Goal: Find specific page/section

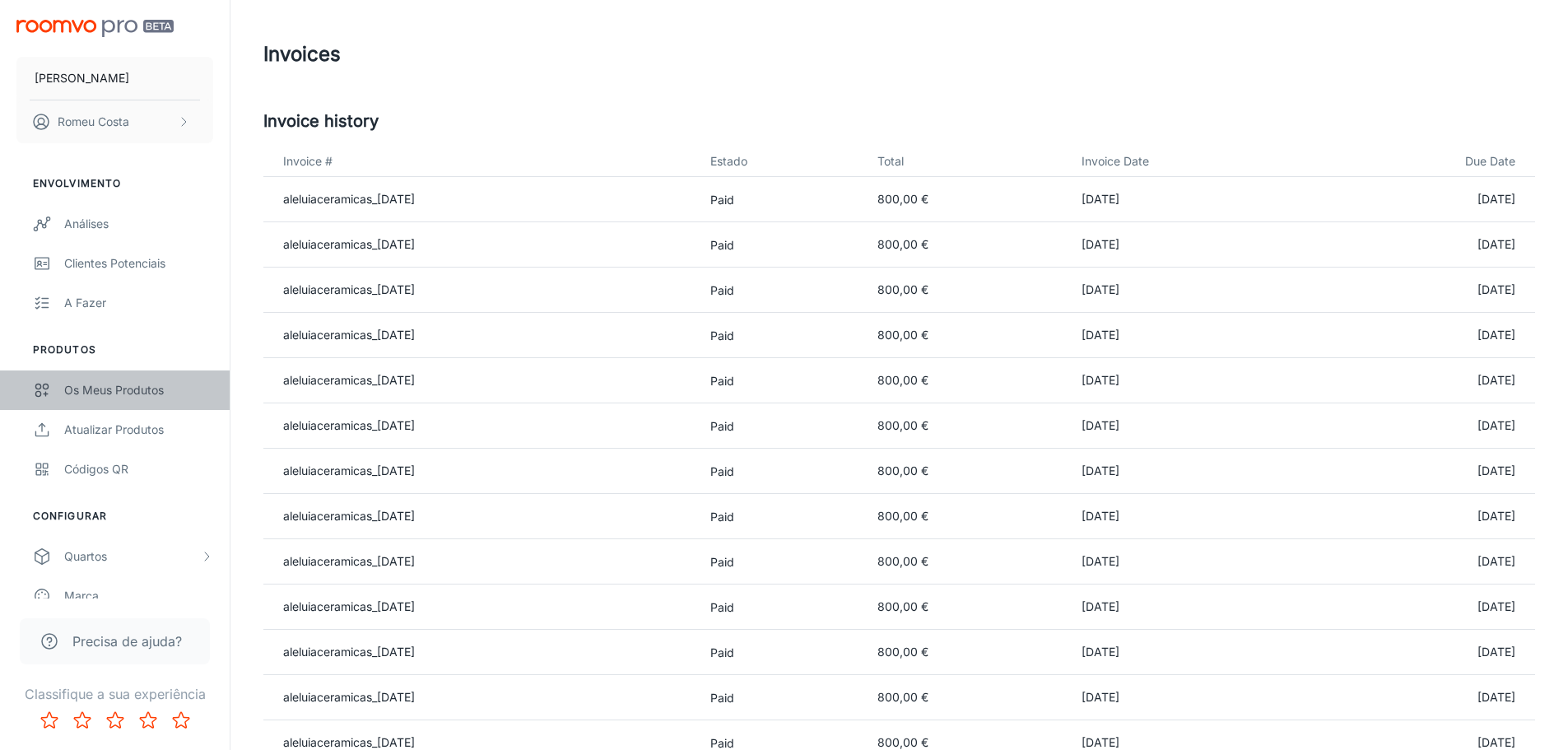
click at [100, 388] on div "Os meus produtos" at bounding box center [138, 389] width 149 height 18
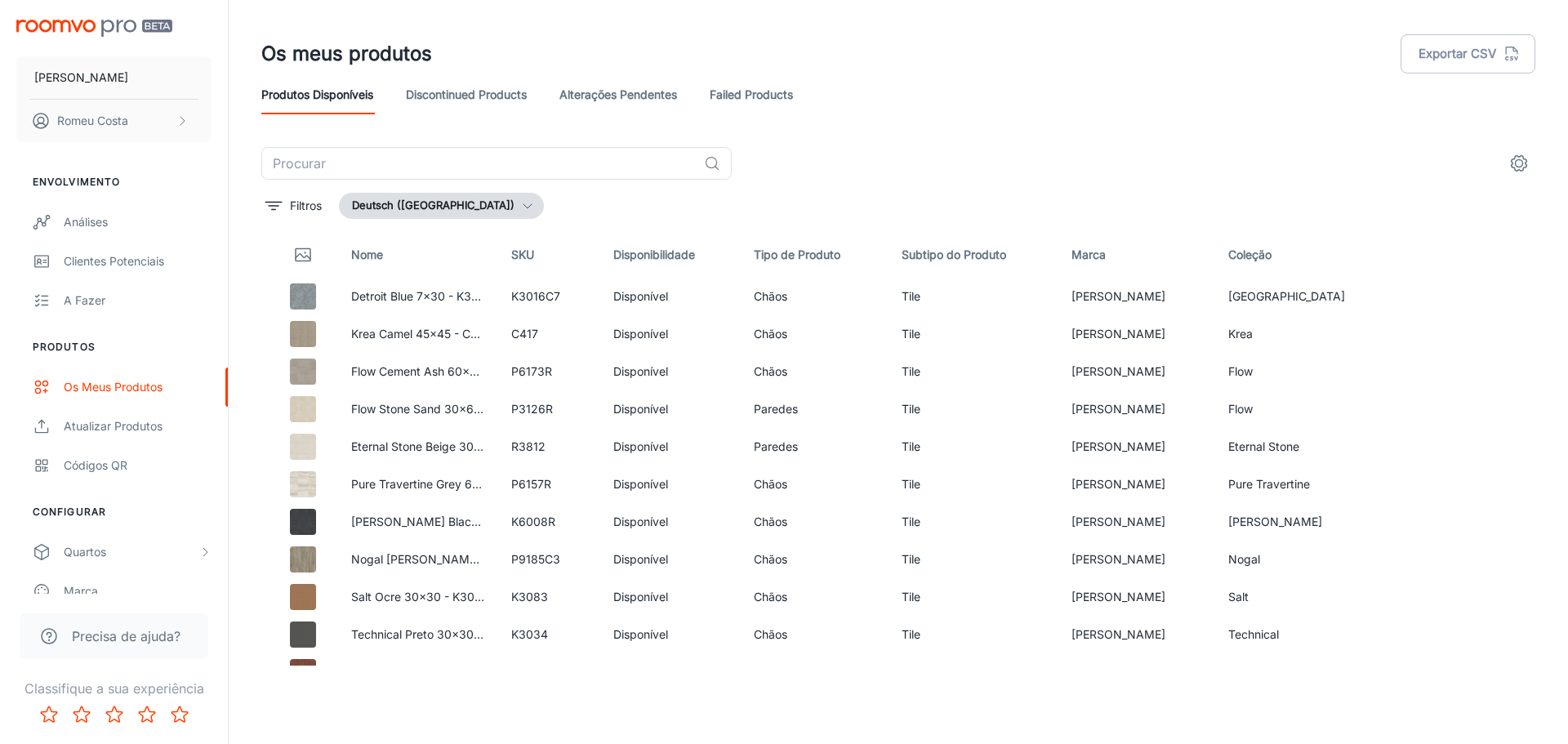
click at [467, 206] on button "Deutsch ([GEOGRAPHIC_DATA])" at bounding box center [442, 206] width 205 height 26
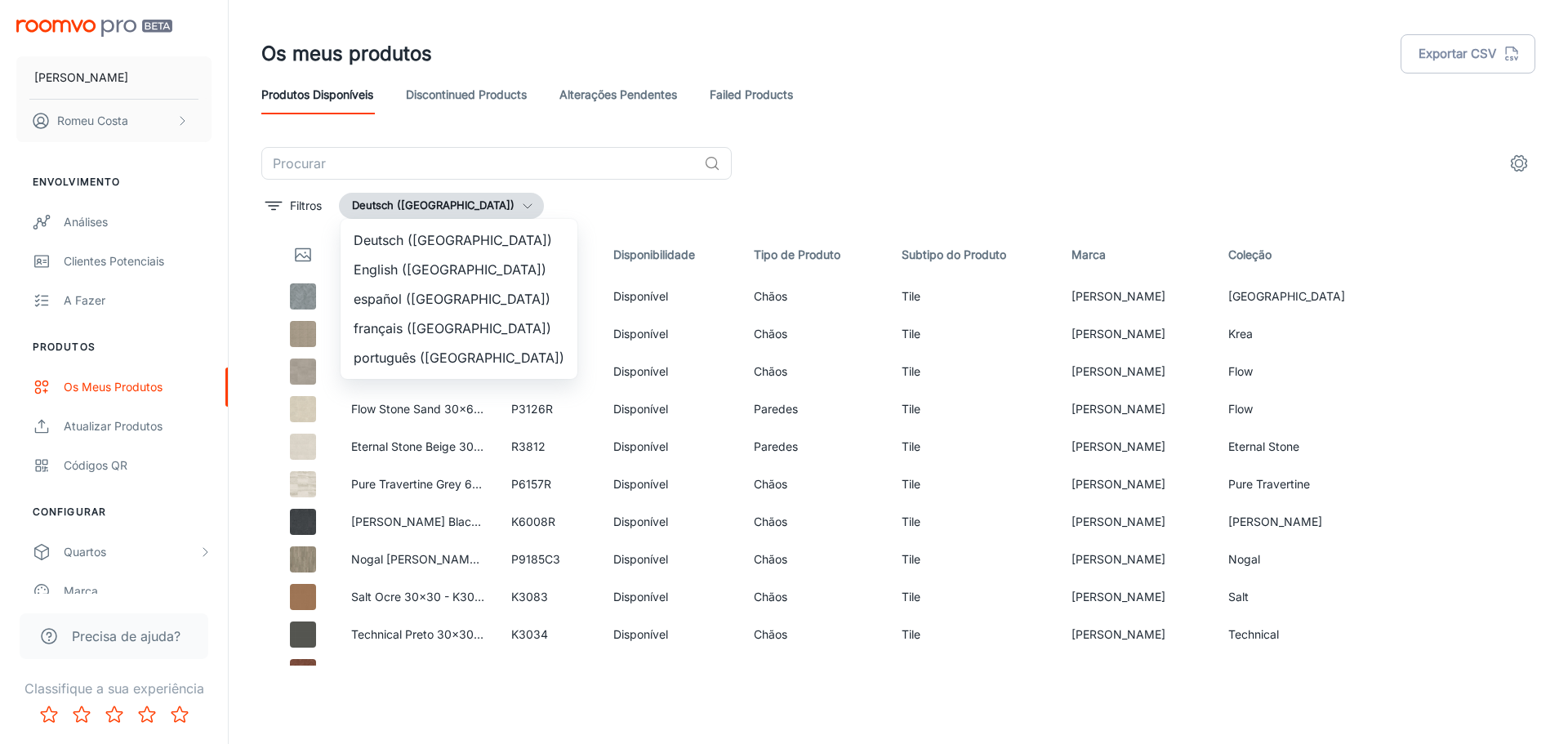
click at [407, 354] on li "português ([GEOGRAPHIC_DATA])" at bounding box center [458, 357] width 237 height 29
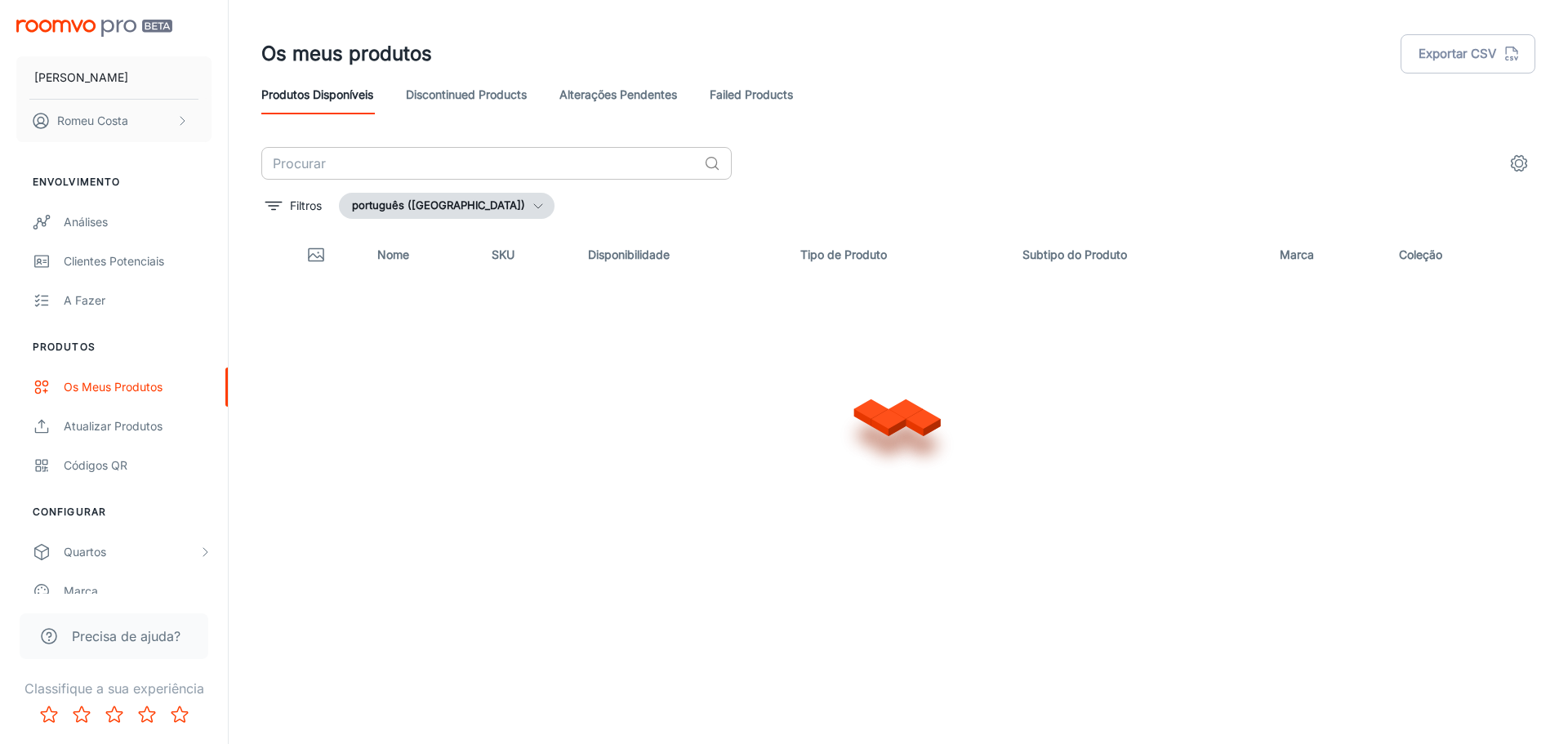
click at [370, 164] on input "text" at bounding box center [479, 163] width 436 height 33
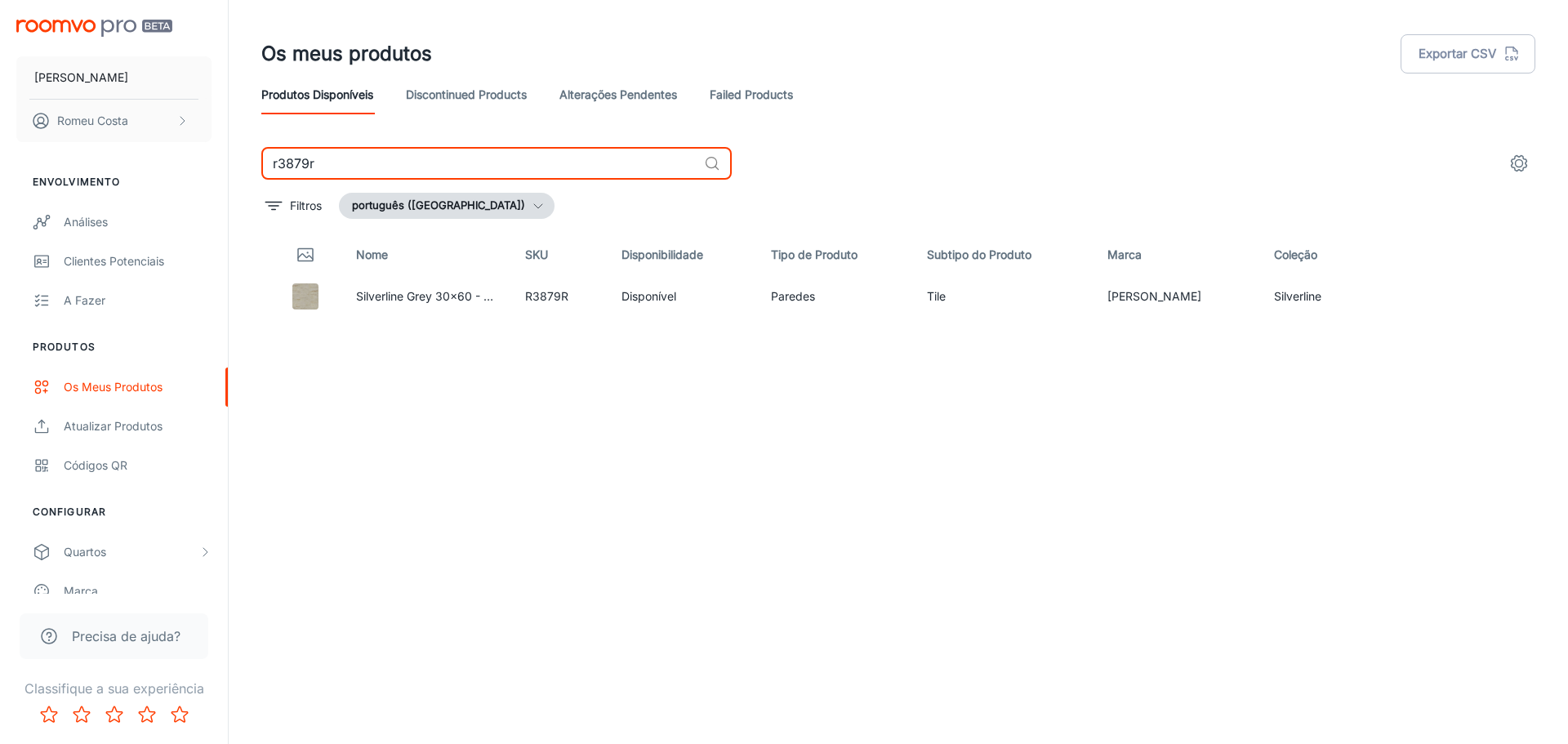
type input "r3879r"
